Goal: Information Seeking & Learning: Learn about a topic

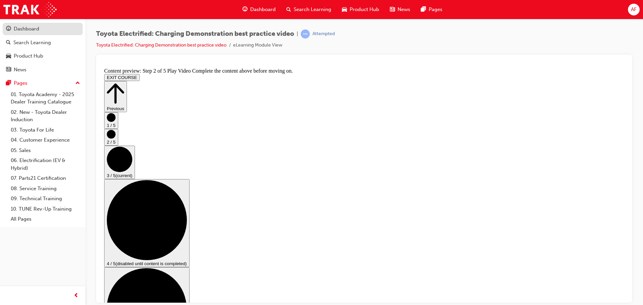
click at [30, 30] on div "Dashboard" at bounding box center [26, 29] width 25 height 8
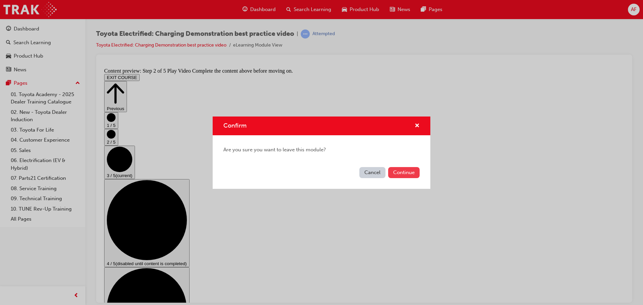
click at [407, 171] on button "Continue" at bounding box center [403, 172] width 31 height 11
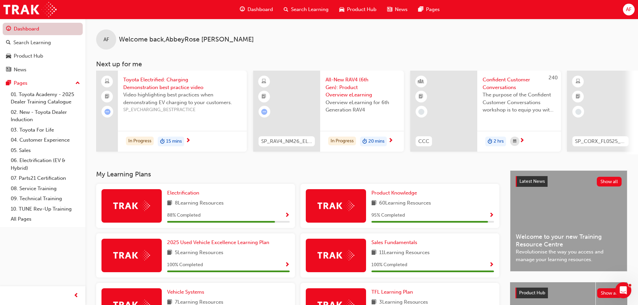
click at [55, 30] on link "Dashboard" at bounding box center [43, 29] width 80 height 12
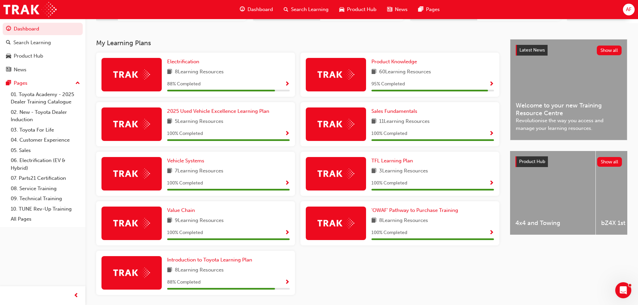
scroll to position [134, 0]
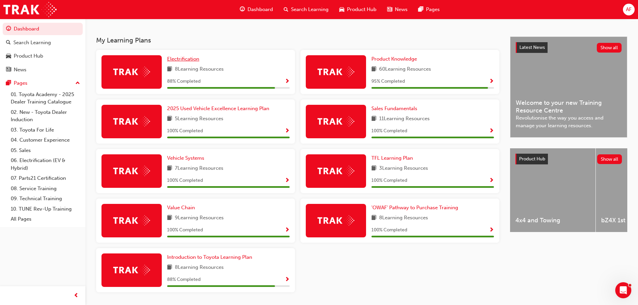
click at [198, 61] on span "Electrification" at bounding box center [183, 59] width 32 height 6
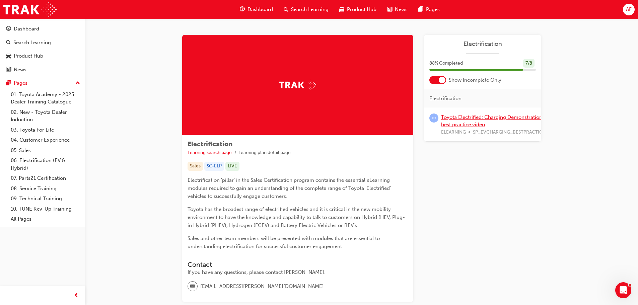
click at [470, 126] on link "Toyota Electrified: Charging Demonstration best practice video" at bounding box center [491, 121] width 101 height 14
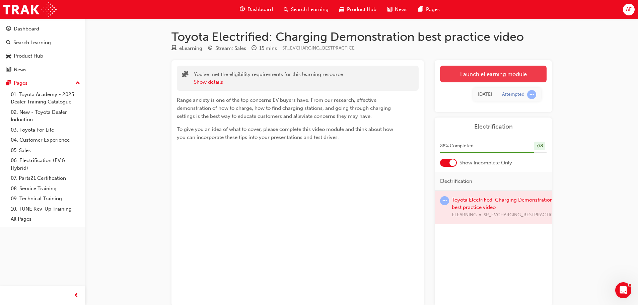
click at [478, 75] on link "Launch eLearning module" at bounding box center [493, 74] width 106 height 17
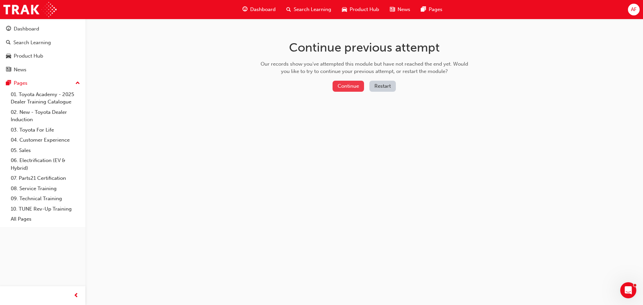
click at [355, 88] on button "Continue" at bounding box center [348, 86] width 31 height 11
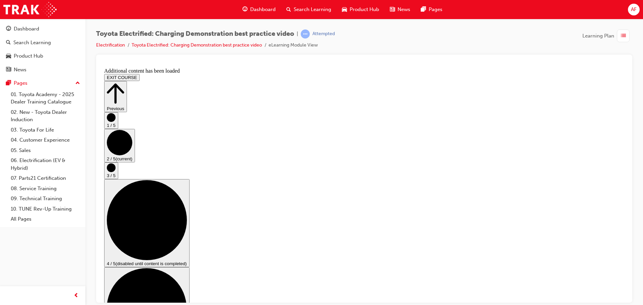
drag, startPoint x: 243, startPoint y: 269, endPoint x: 542, endPoint y: 256, distance: 299.0
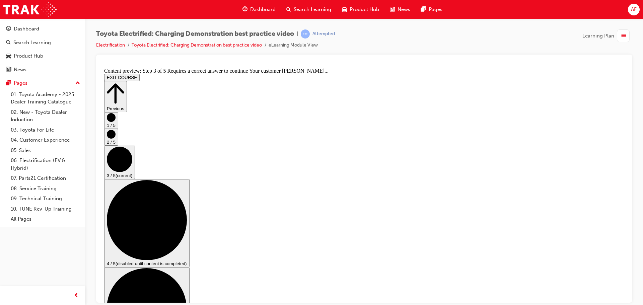
checkbox input "true"
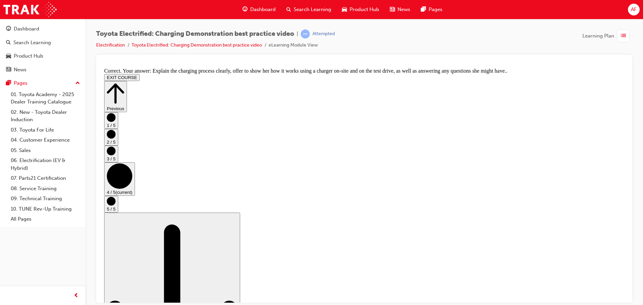
scroll to position [0, 0]
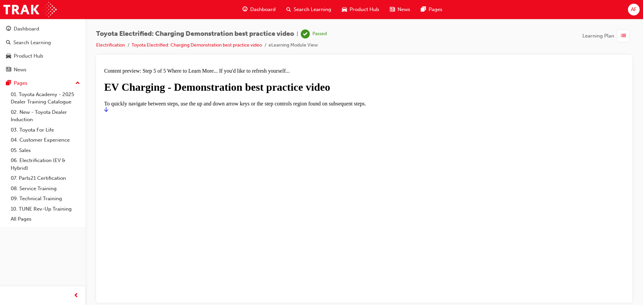
click at [108, 112] on icon "Start" at bounding box center [106, 108] width 4 height 5
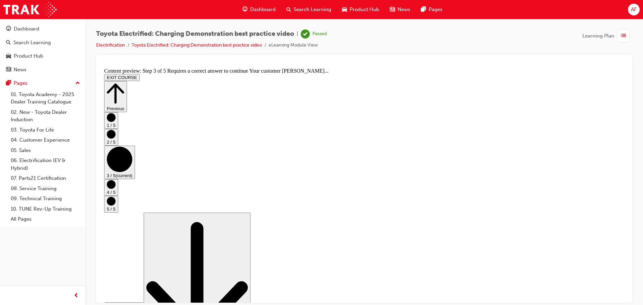
checkbox input "true"
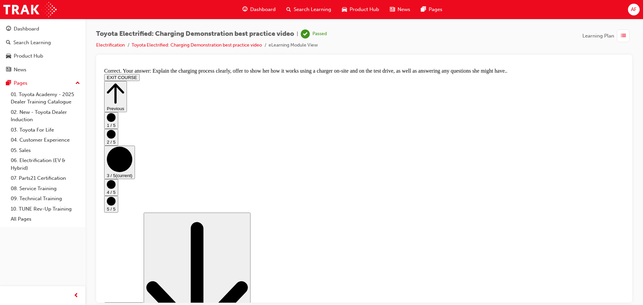
scroll to position [0, 0]
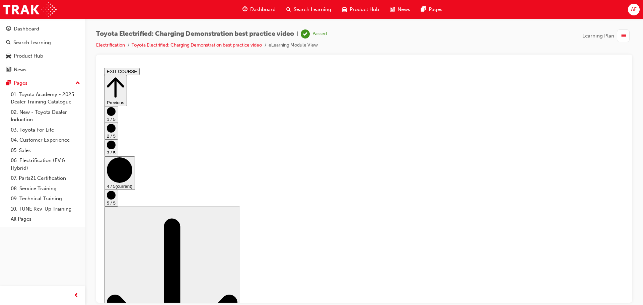
click at [140, 70] on button "EXIT COURSE" at bounding box center [121, 71] width 35 height 7
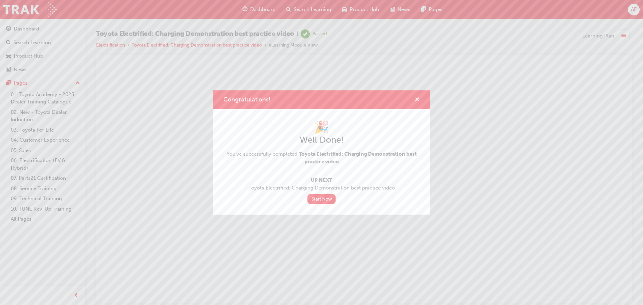
click at [419, 97] on span "cross-icon" at bounding box center [417, 100] width 5 height 6
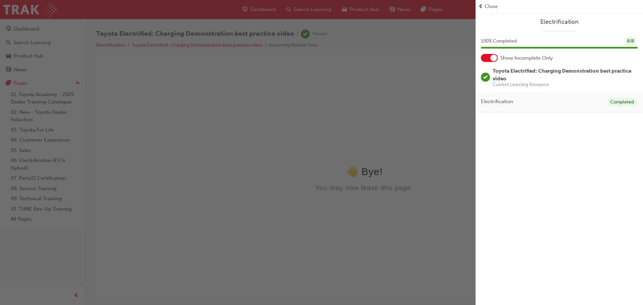
drag, startPoint x: 31, startPoint y: 42, endPoint x: 121, endPoint y: 26, distance: 91.2
click at [32, 42] on div "button" at bounding box center [238, 152] width 476 height 305
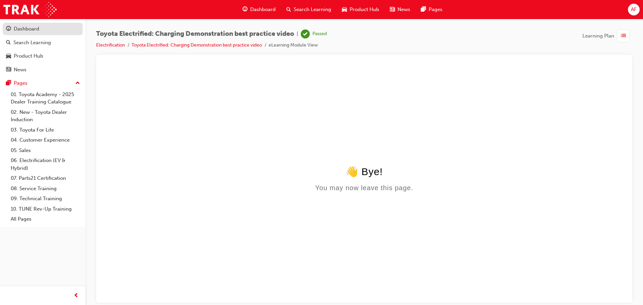
click at [27, 32] on div "Dashboard" at bounding box center [26, 29] width 25 height 8
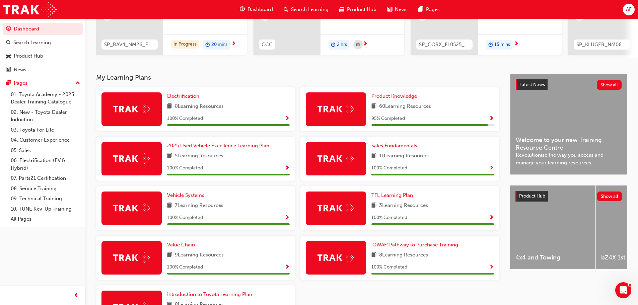
scroll to position [157, 0]
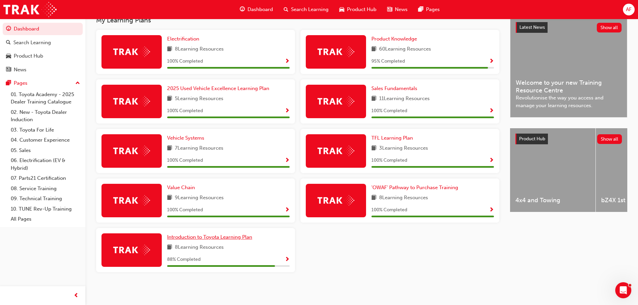
click at [216, 237] on span "Introduction to Toyota Learning Plan" at bounding box center [209, 237] width 85 height 6
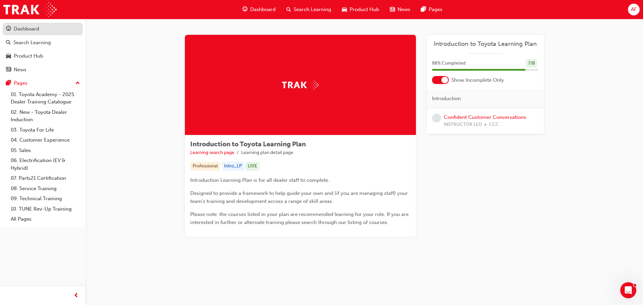
click at [53, 23] on link "Dashboard" at bounding box center [43, 29] width 80 height 12
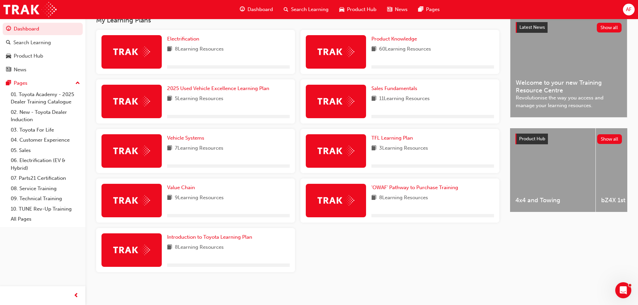
scroll to position [157, 0]
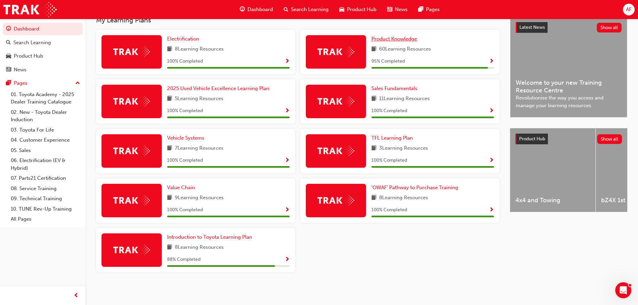
click at [403, 40] on span "Product Knowledge" at bounding box center [394, 39] width 46 height 6
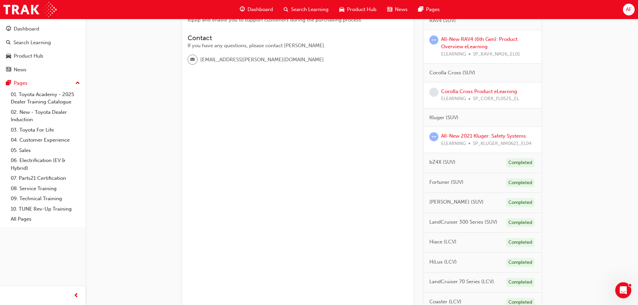
scroll to position [134, 0]
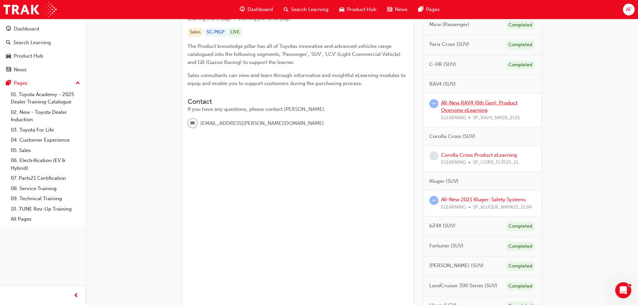
click at [495, 102] on link "All-New RAV4 (6th Gen): Product Overview eLearning" at bounding box center [479, 107] width 76 height 14
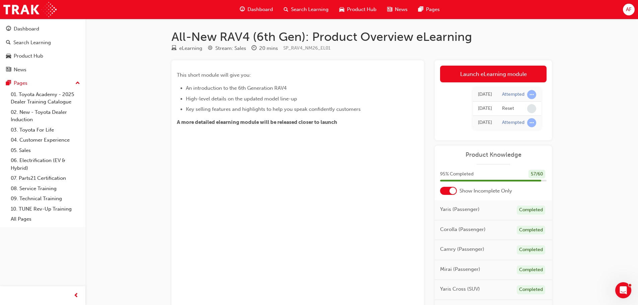
click at [506, 79] on link "Launch eLearning module" at bounding box center [493, 74] width 106 height 17
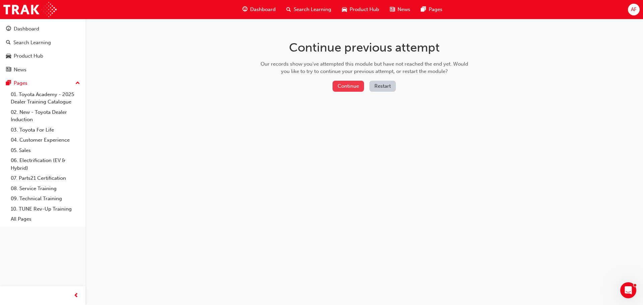
click at [348, 88] on button "Continue" at bounding box center [348, 86] width 31 height 11
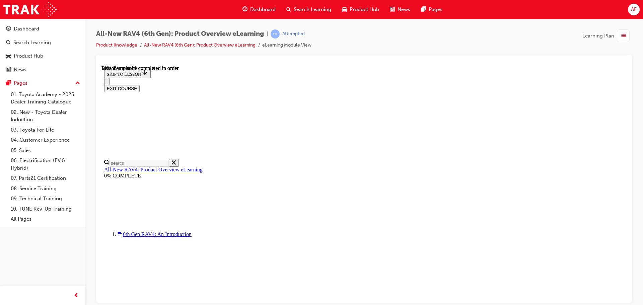
scroll to position [688, 0]
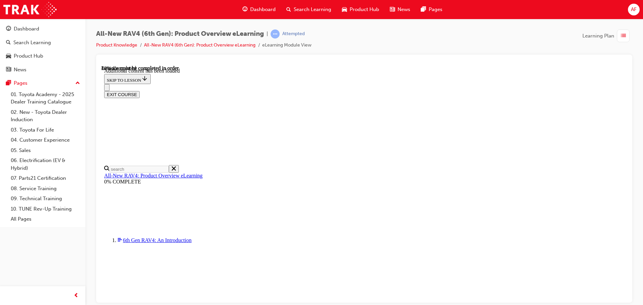
drag, startPoint x: 587, startPoint y: 256, endPoint x: 576, endPoint y: 257, distance: 11.1
drag, startPoint x: 575, startPoint y: 258, endPoint x: 579, endPoint y: 256, distance: 3.9
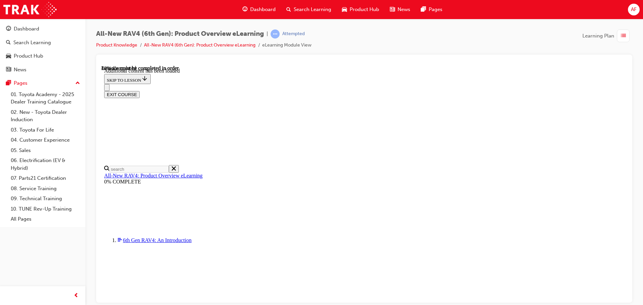
drag, startPoint x: 578, startPoint y: 285, endPoint x: 583, endPoint y: 285, distance: 5.7
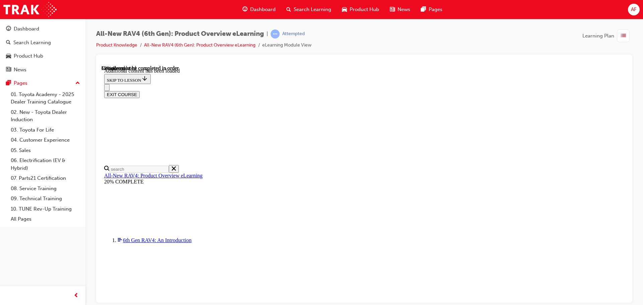
scroll to position [763, 0]
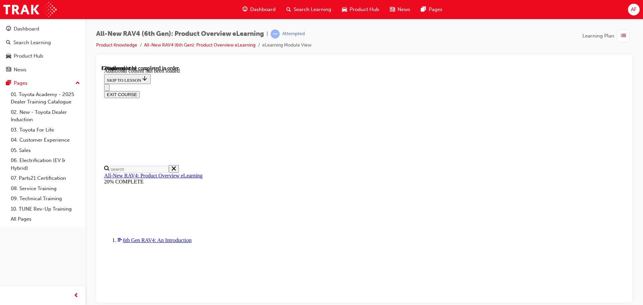
scroll to position [1106, 0]
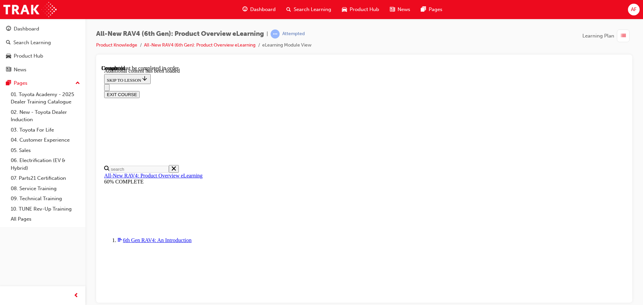
scroll to position [23, 0]
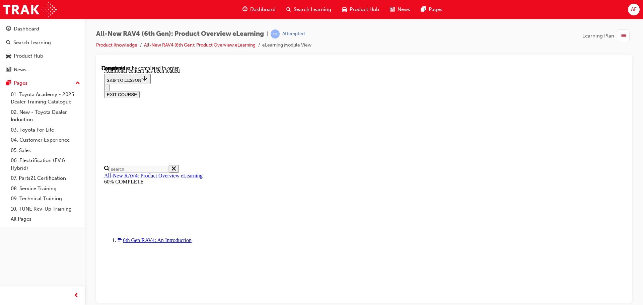
radio input "true"
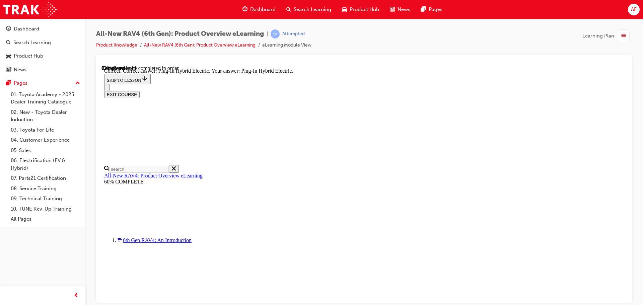
radio input "true"
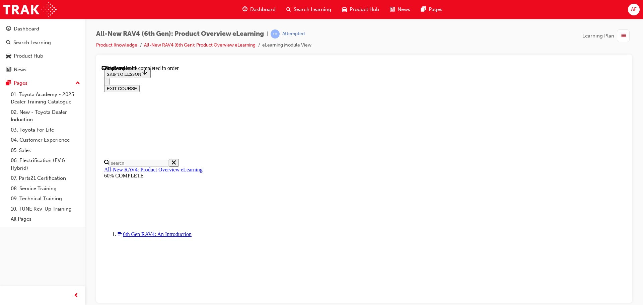
scroll to position [222, 0]
drag, startPoint x: 340, startPoint y: 173, endPoint x: 335, endPoint y: 159, distance: 15.5
checkbox input "true"
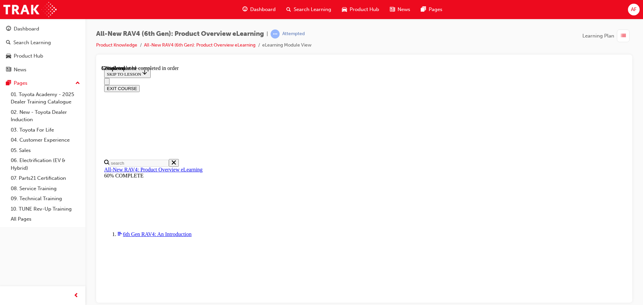
checkbox input "true"
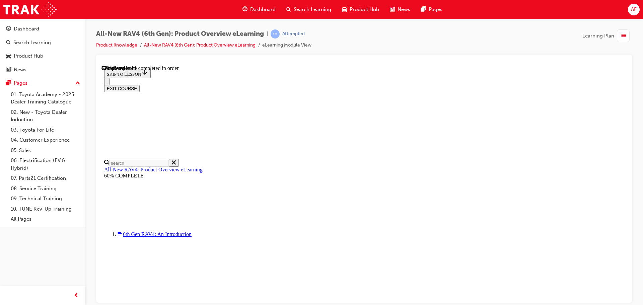
checkbox input "true"
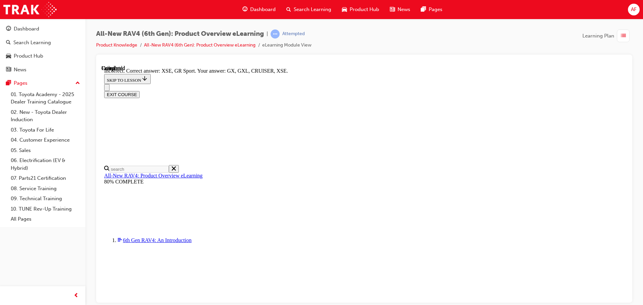
scroll to position [229, 0]
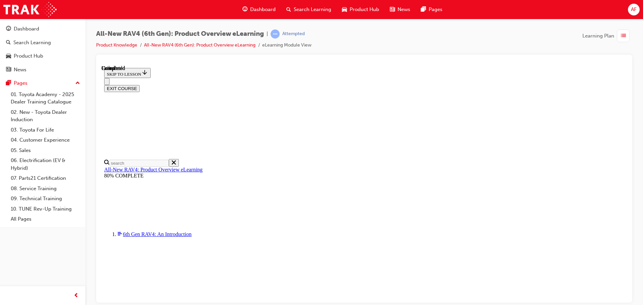
scroll to position [131, 0]
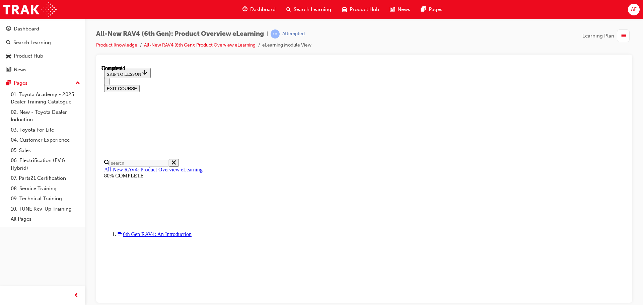
radio input "true"
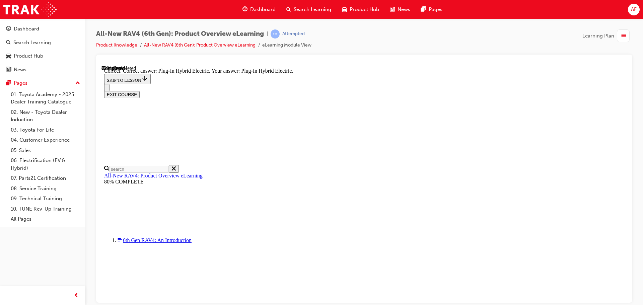
scroll to position [213, 0]
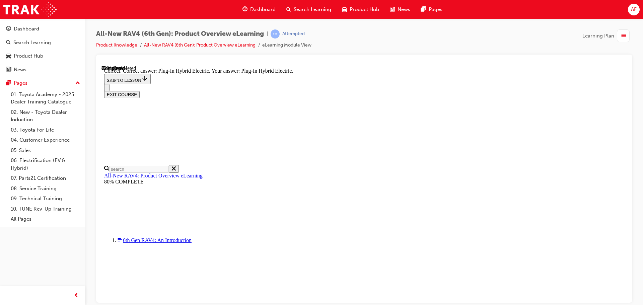
radio input "true"
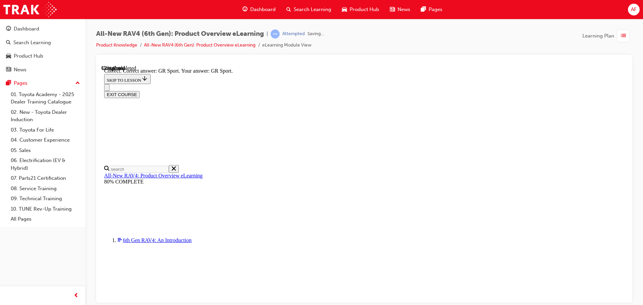
scroll to position [261, 0]
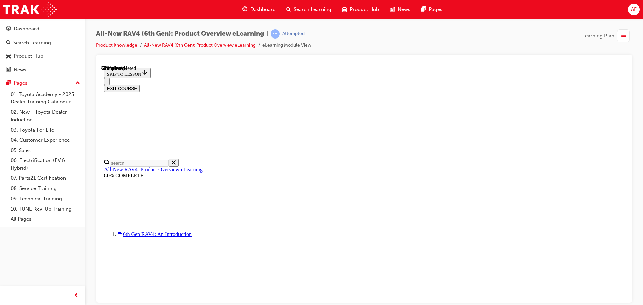
scroll to position [134, 0]
checkbox input "true"
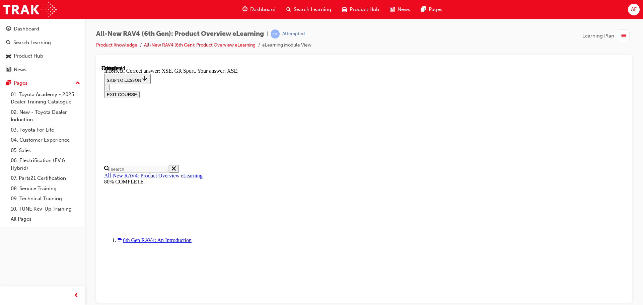
scroll to position [263, 0]
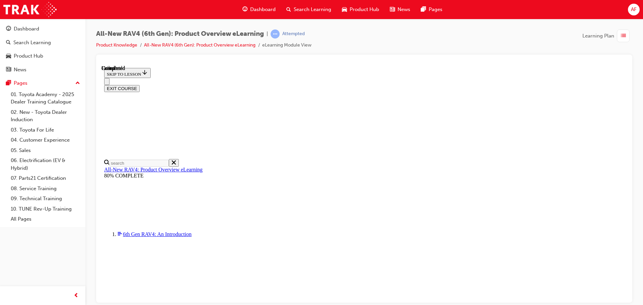
scroll to position [131, 0]
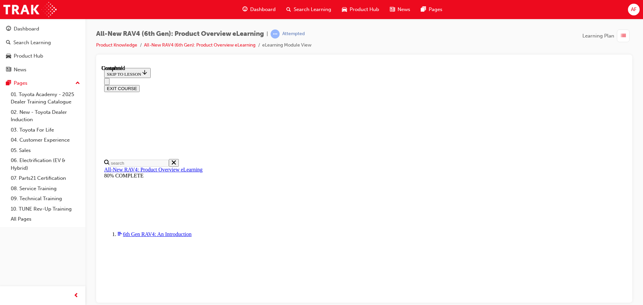
radio input "true"
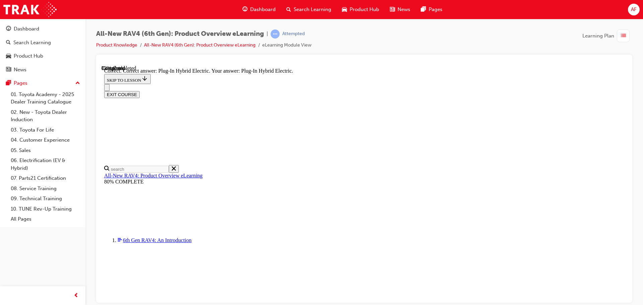
scroll to position [213, 0]
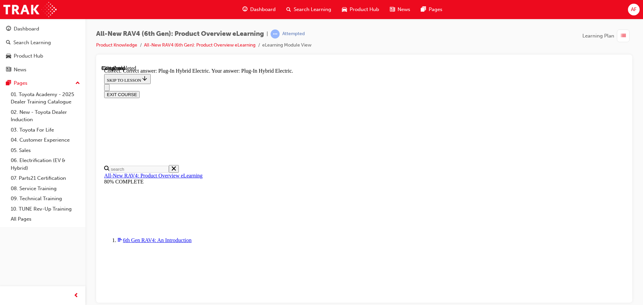
radio input "true"
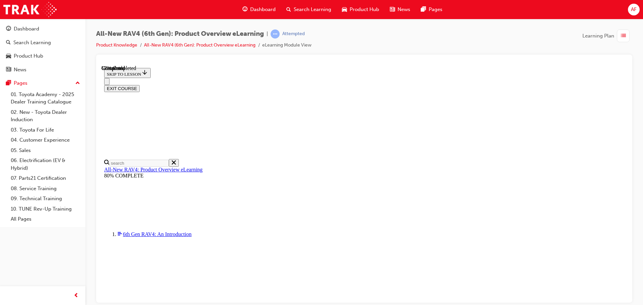
scroll to position [201, 0]
checkbox input "true"
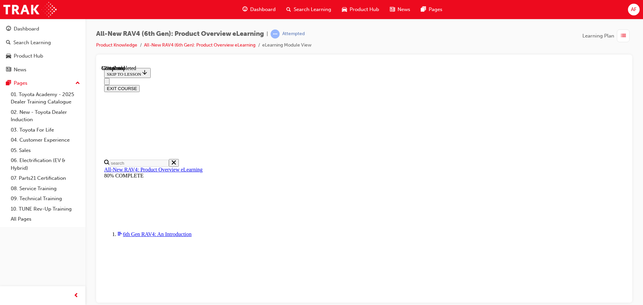
checkbox input "true"
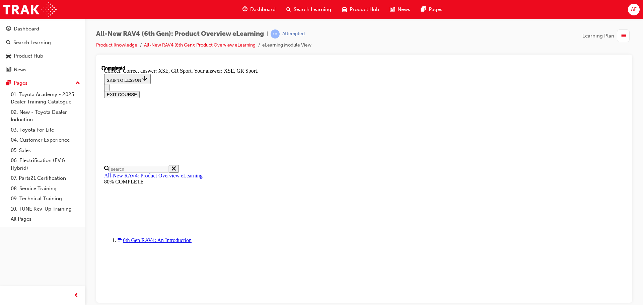
scroll to position [263, 0]
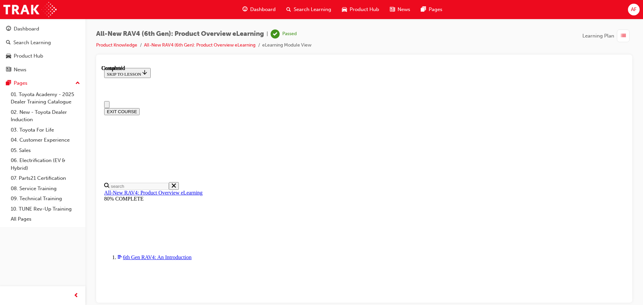
scroll to position [131, 0]
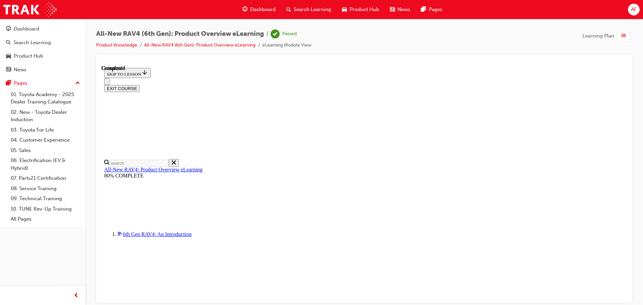
click at [140, 85] on button "EXIT COURSE" at bounding box center [121, 88] width 35 height 7
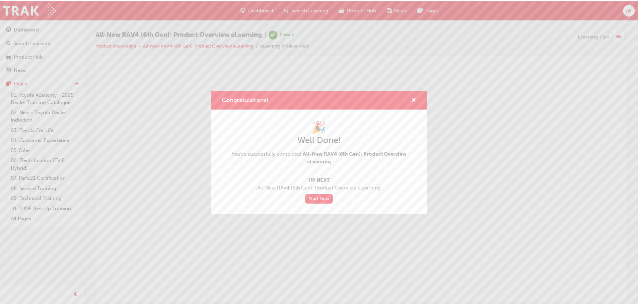
scroll to position [0, 0]
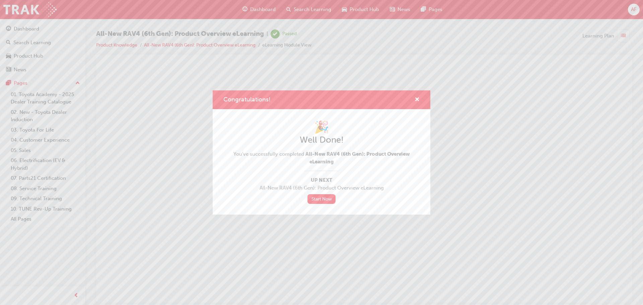
click at [420, 97] on div "Congratulations!" at bounding box center [322, 99] width 218 height 19
click at [415, 99] on span "cross-icon" at bounding box center [417, 100] width 5 height 6
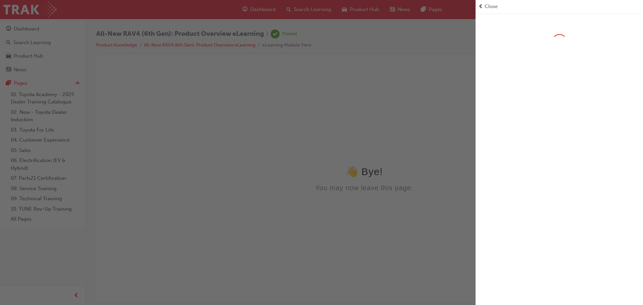
click at [489, 6] on span "Close" at bounding box center [491, 7] width 13 height 8
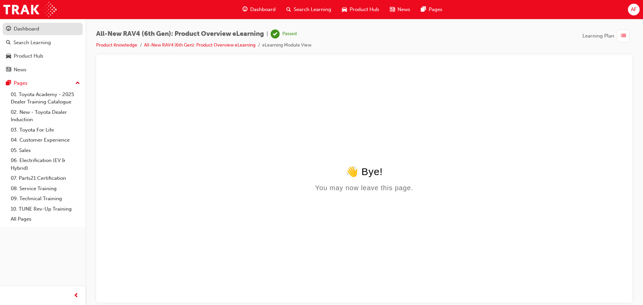
click at [41, 29] on div "Dashboard" at bounding box center [42, 29] width 73 height 8
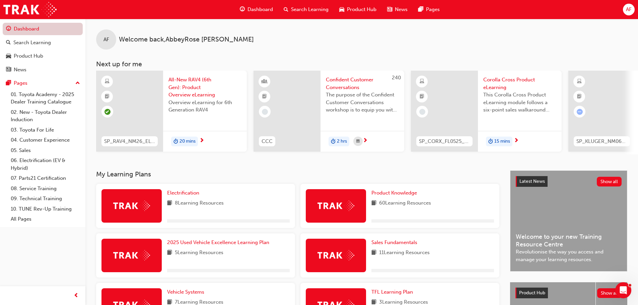
click at [41, 29] on link "Dashboard" at bounding box center [43, 29] width 80 height 12
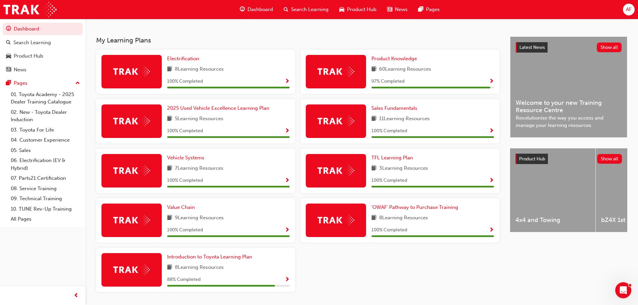
scroll to position [146, 0]
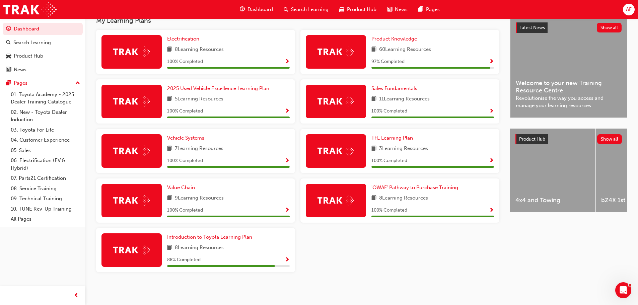
click at [389, 52] on span "60 Learning Resources" at bounding box center [405, 50] width 52 height 8
click at [391, 42] on link "Product Knowledge" at bounding box center [395, 39] width 48 height 8
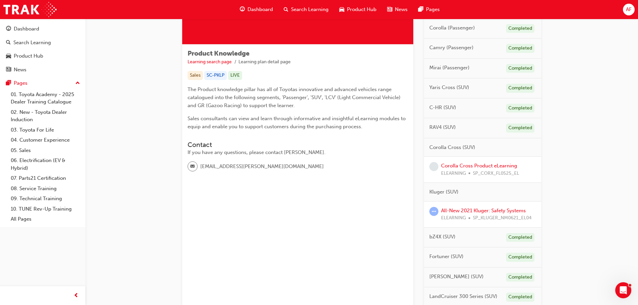
scroll to position [100, 0]
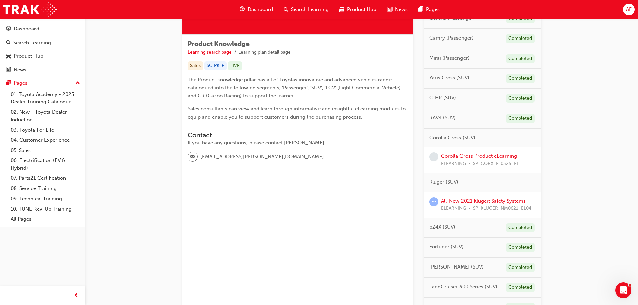
click at [465, 158] on link "Corolla Cross Product eLearning" at bounding box center [479, 156] width 76 height 6
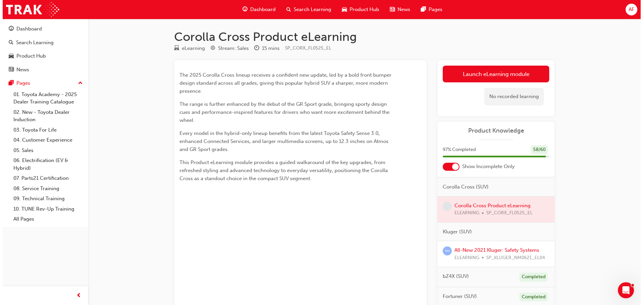
scroll to position [134, 0]
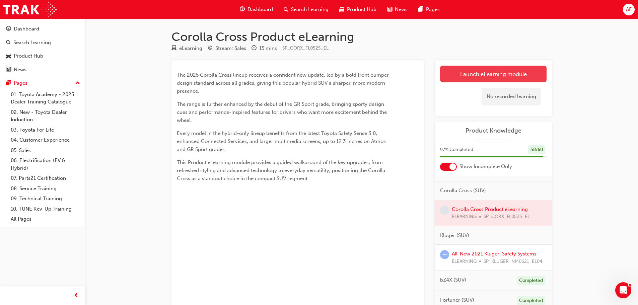
click at [498, 69] on link "Launch eLearning module" at bounding box center [493, 74] width 106 height 17
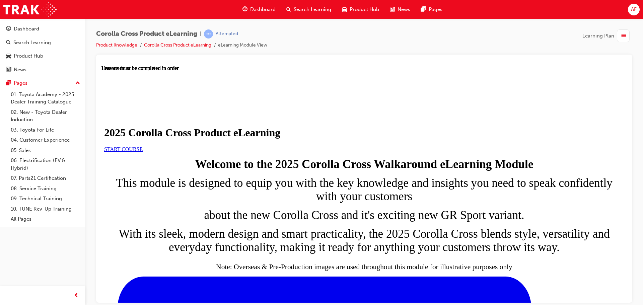
click at [143, 152] on link "START COURSE" at bounding box center [123, 149] width 39 height 6
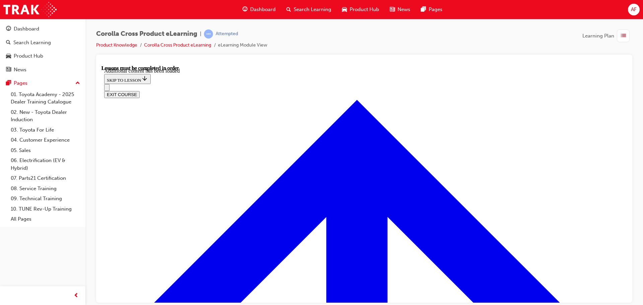
radio input "true"
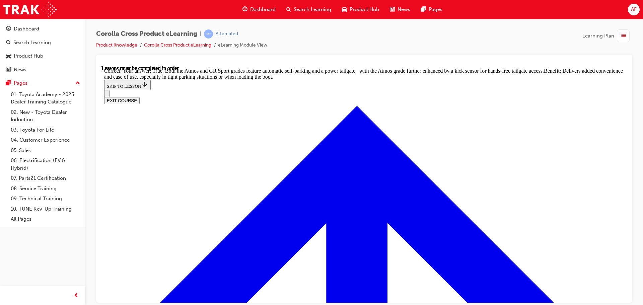
scroll to position [1469, 0]
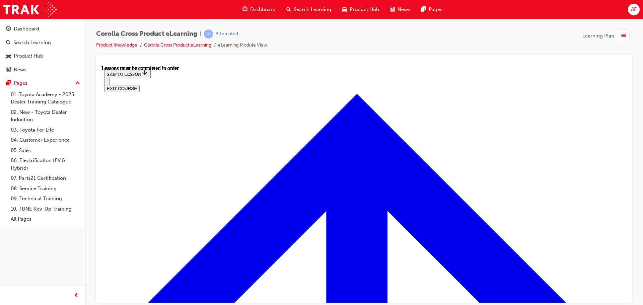
scroll to position [763, 0]
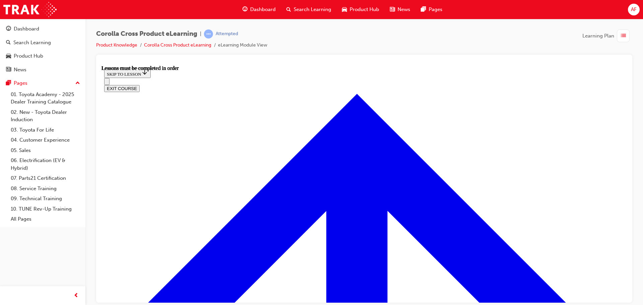
scroll to position [610, 0]
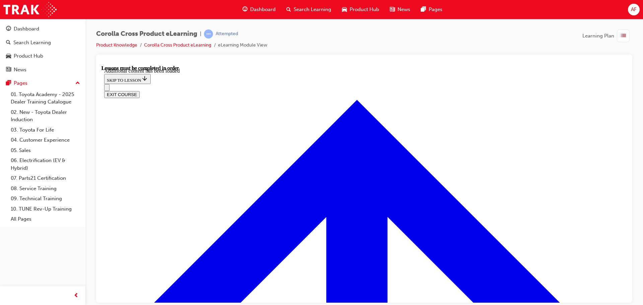
scroll to position [928, 0]
radio input "true"
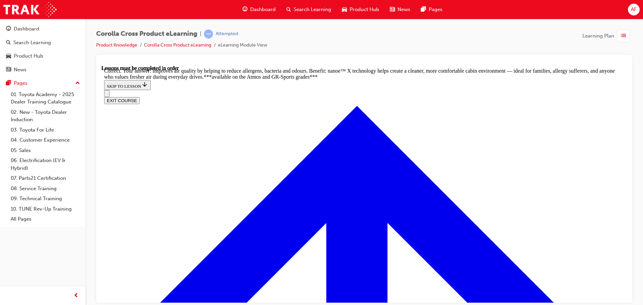
scroll to position [1325, 0]
radio input "true"
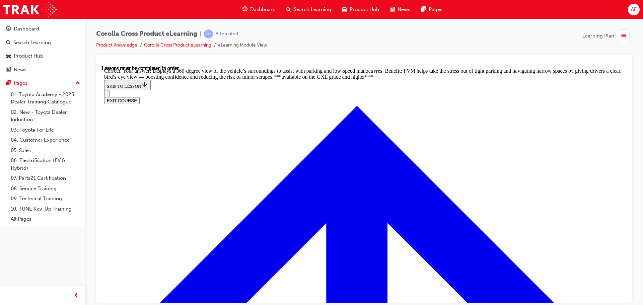
scroll to position [1506, 0]
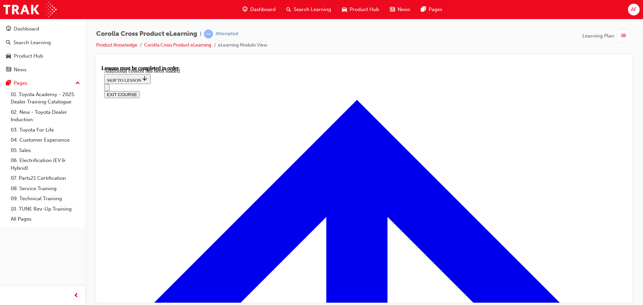
scroll to position [977, 0]
radio input "true"
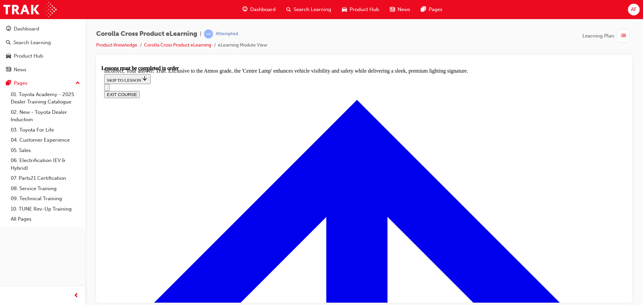
scroll to position [1166, 0]
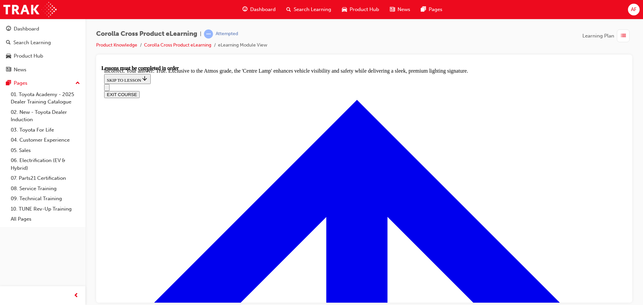
radio input "true"
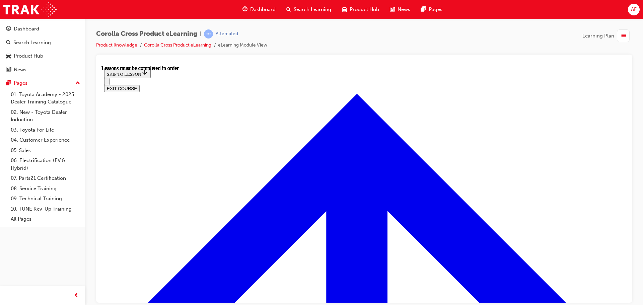
scroll to position [553, 0]
drag, startPoint x: 212, startPoint y: 144, endPoint x: 220, endPoint y: 147, distance: 8.8
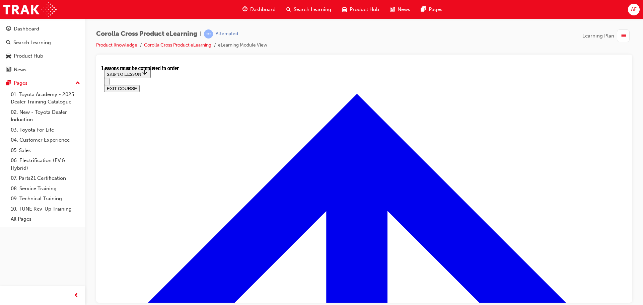
drag, startPoint x: 513, startPoint y: 151, endPoint x: 439, endPoint y: 145, distance: 74.5
drag, startPoint x: 423, startPoint y: 259, endPoint x: 427, endPoint y: 259, distance: 4.7
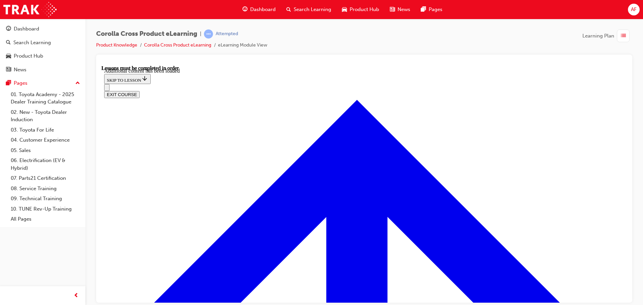
scroll to position [819, 0]
